Goal: Download file/media

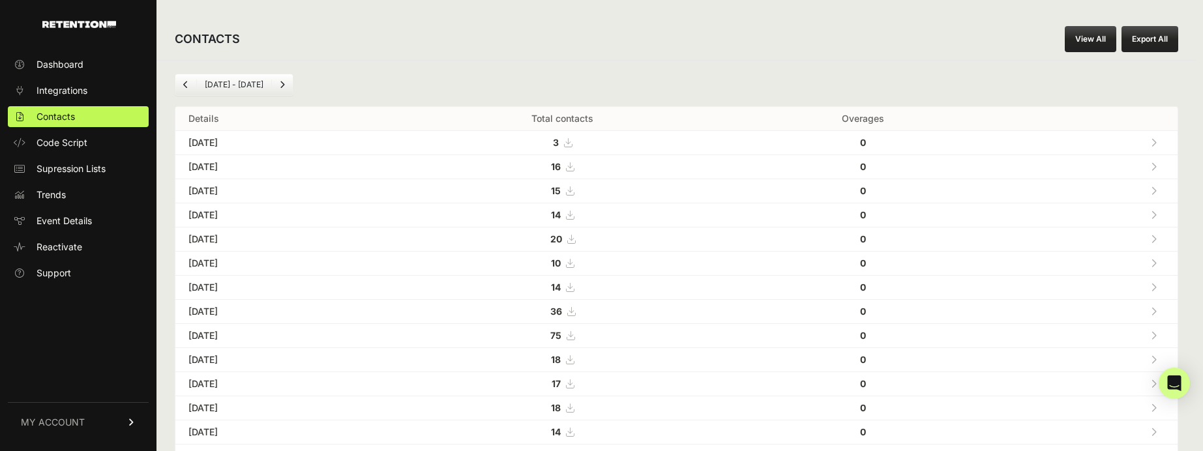
click at [1083, 35] on link "View All" at bounding box center [1089, 39] width 51 height 26
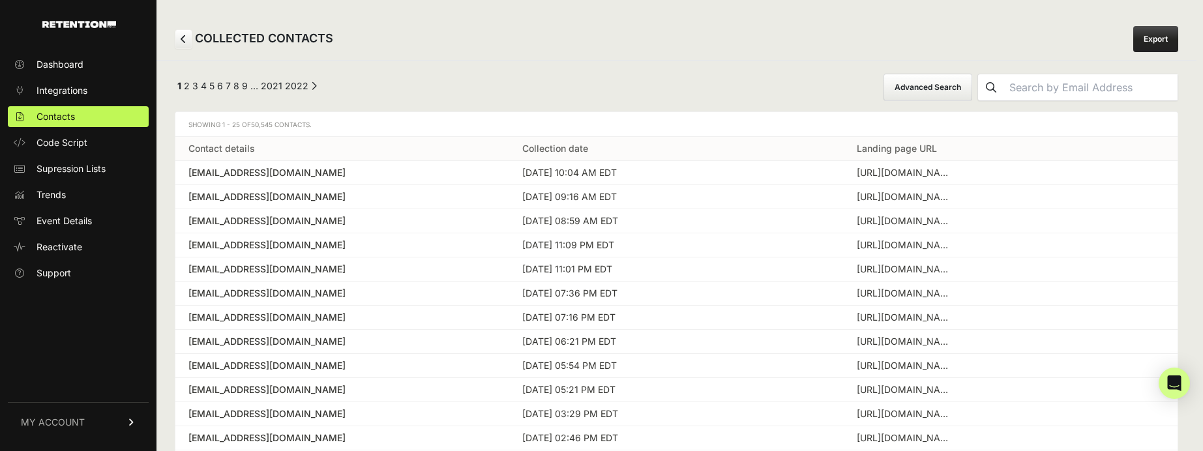
click at [1150, 39] on link "Export" at bounding box center [1155, 39] width 45 height 26
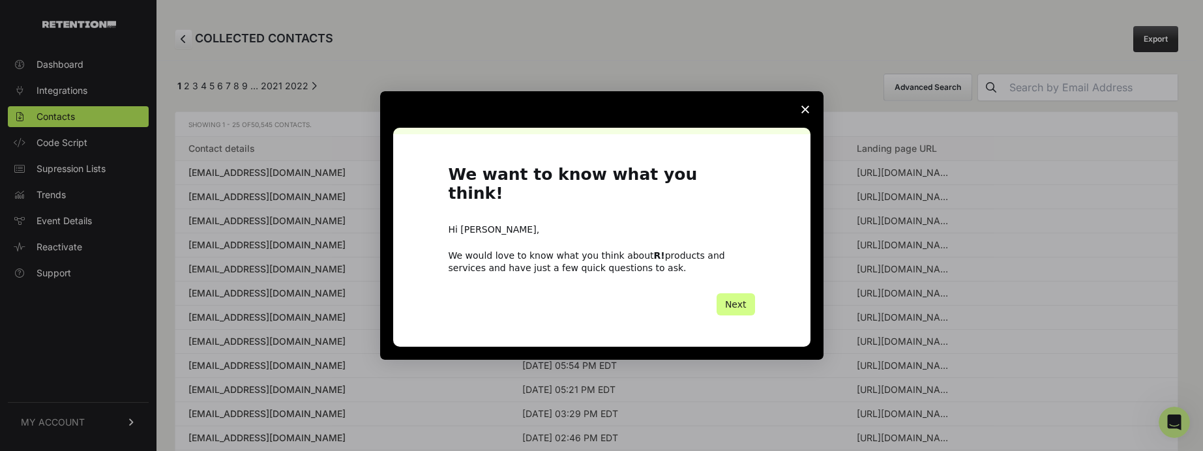
click at [803, 113] on icon "Close survey" at bounding box center [805, 110] width 8 height 8
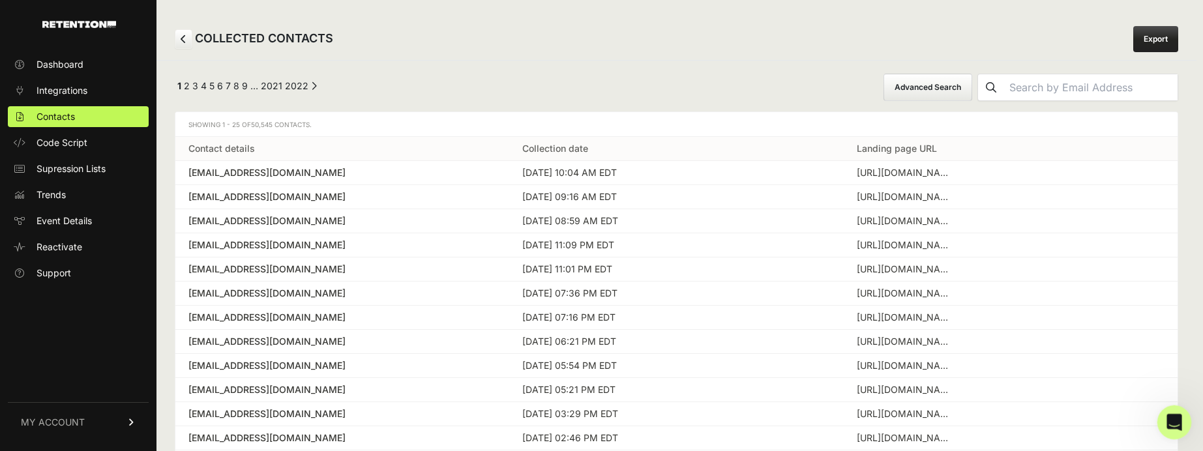
click at [1171, 418] on icon "Open Intercom Messenger" at bounding box center [1172, 421] width 22 height 22
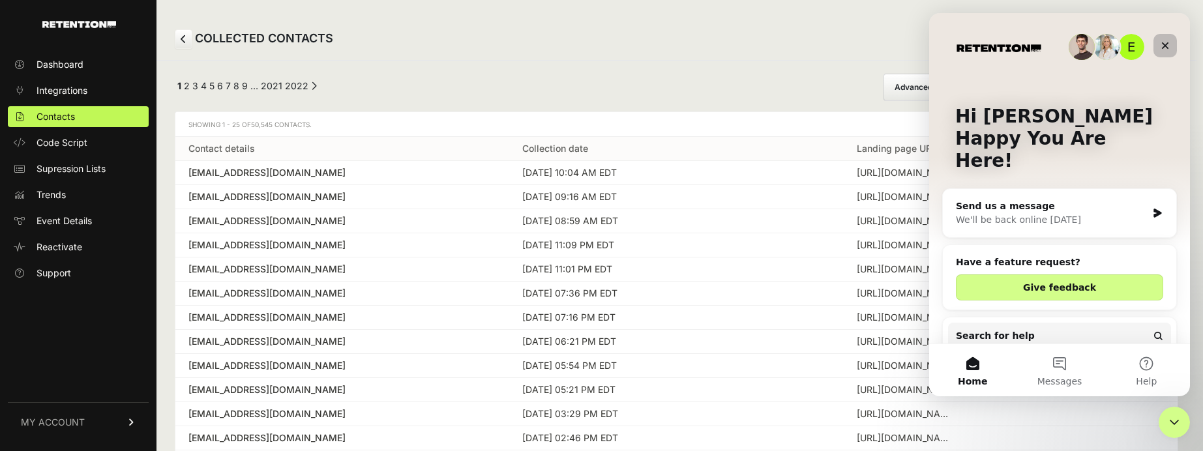
click at [1161, 42] on icon "Close" at bounding box center [1164, 45] width 10 height 10
